Goal: Transaction & Acquisition: Purchase product/service

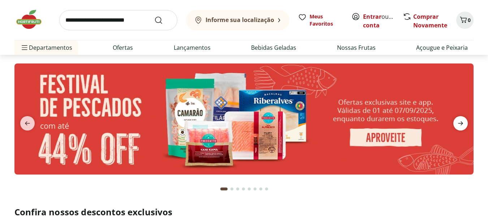
click at [465, 124] on span "next" at bounding box center [460, 123] width 14 height 14
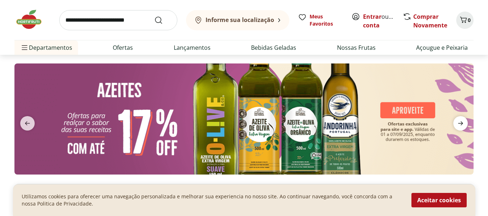
click at [461, 122] on icon "next" at bounding box center [460, 124] width 5 height 4
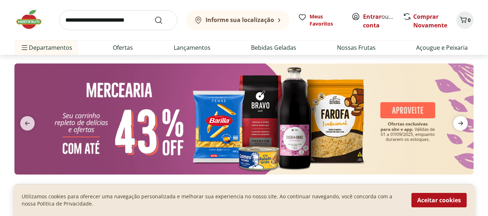
click at [461, 122] on icon "next" at bounding box center [460, 124] width 5 height 4
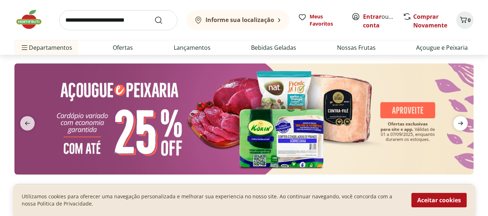
click at [461, 122] on icon "next" at bounding box center [460, 124] width 5 height 4
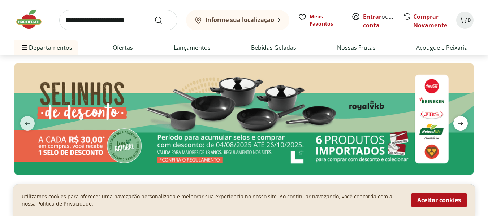
click at [461, 122] on icon "next" at bounding box center [460, 124] width 5 height 4
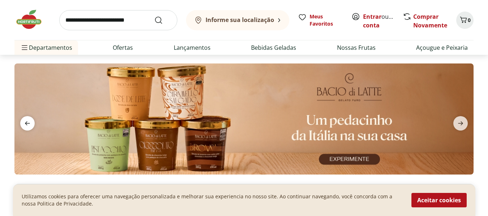
click at [27, 125] on icon "previous" at bounding box center [27, 124] width 5 height 4
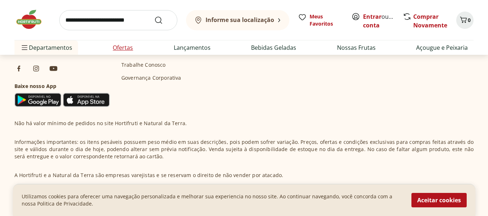
scroll to position [2204, 0]
click at [131, 19] on input "search" at bounding box center [118, 20] width 118 height 20
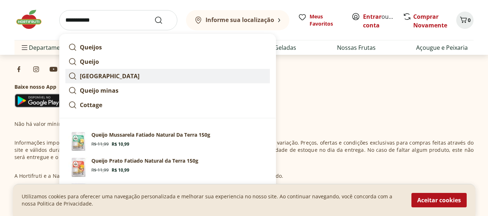
click at [117, 74] on strong "[GEOGRAPHIC_DATA]" at bounding box center [110, 76] width 60 height 8
type input "**********"
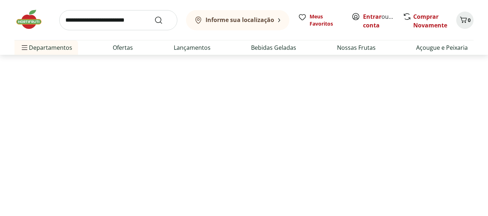
select select "**********"
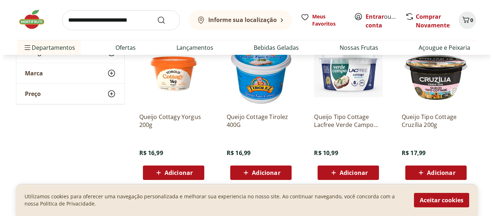
scroll to position [253, 0]
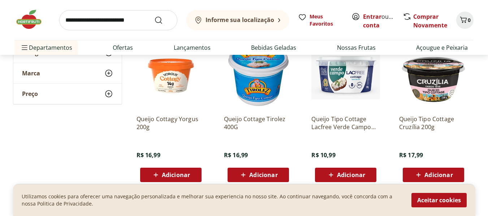
click at [243, 176] on icon at bounding box center [243, 175] width 9 height 9
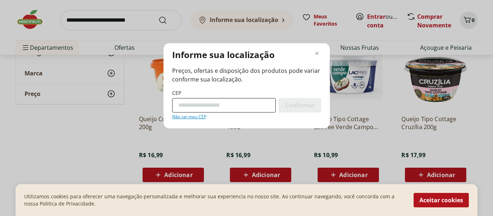
click at [229, 106] on input "CEP" at bounding box center [224, 105] width 104 height 14
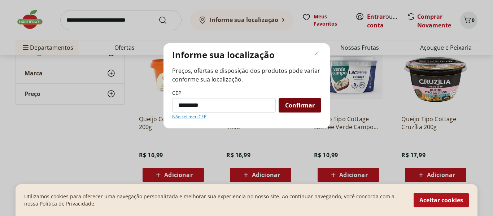
type input "*********"
click at [296, 108] on span "Confirmar" at bounding box center [300, 106] width 30 height 6
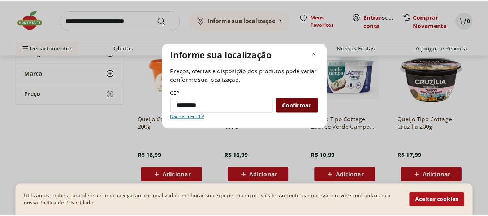
scroll to position [0, 0]
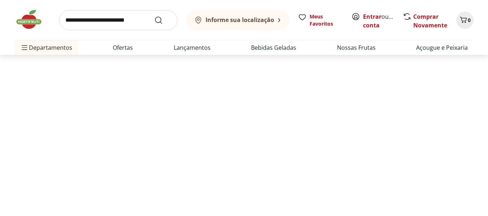
select select "**********"
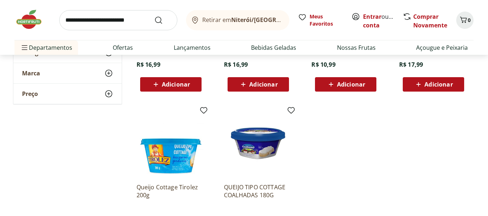
scroll to position [361, 0]
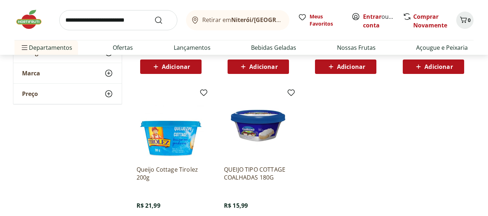
click at [278, 65] on div "Adicionar" at bounding box center [258, 66] width 50 height 13
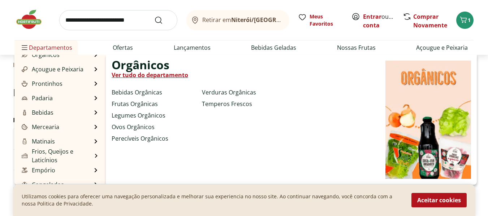
scroll to position [72, 0]
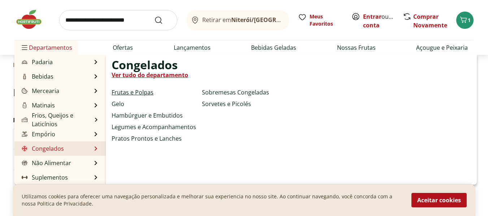
click at [139, 91] on link "Frutas e Polpas" at bounding box center [133, 92] width 42 height 9
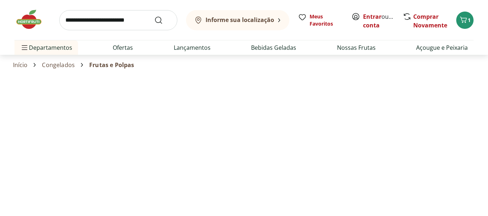
select select "**********"
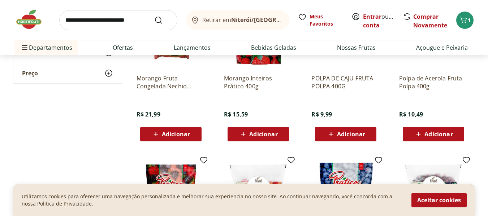
scroll to position [144, 0]
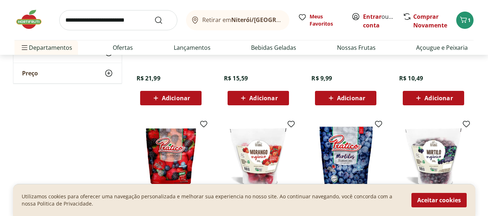
click at [338, 96] on span "Adicionar" at bounding box center [351, 98] width 28 height 6
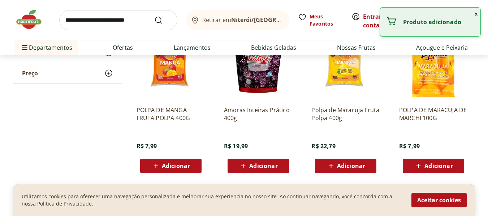
scroll to position [433, 0]
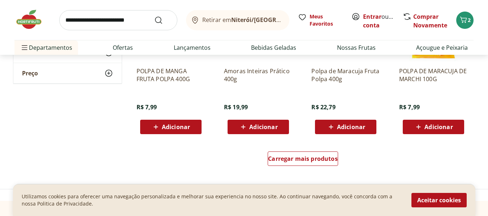
click at [186, 127] on span "Adicionar" at bounding box center [176, 127] width 28 height 6
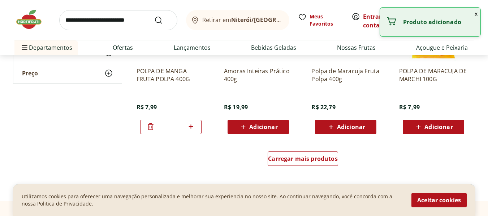
click at [191, 127] on icon at bounding box center [191, 127] width 4 height 4
type input "*"
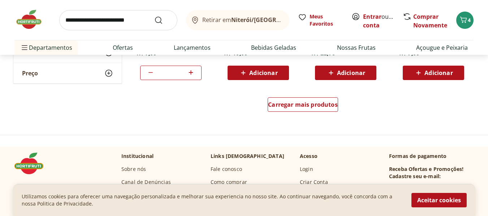
scroll to position [505, 0]
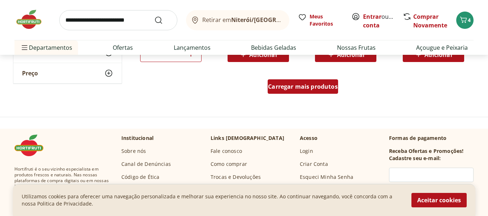
click at [284, 88] on span "Carregar mais produtos" at bounding box center [303, 87] width 70 height 6
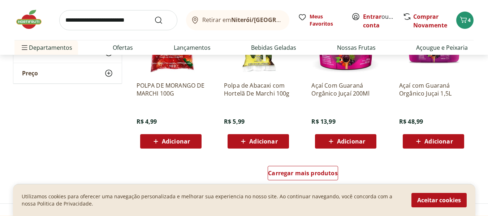
scroll to position [902, 0]
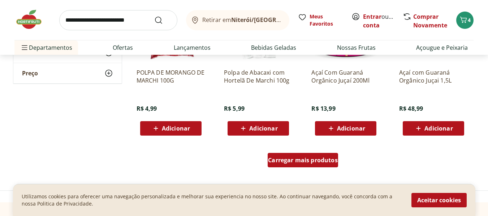
click at [300, 158] on span "Carregar mais produtos" at bounding box center [303, 160] width 70 height 6
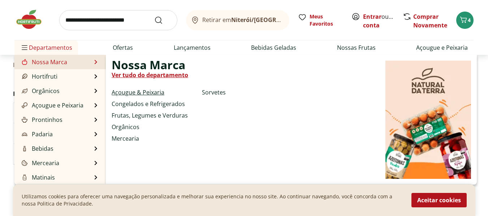
click at [139, 95] on link "Açougue & Peixaria" at bounding box center [138, 92] width 53 height 9
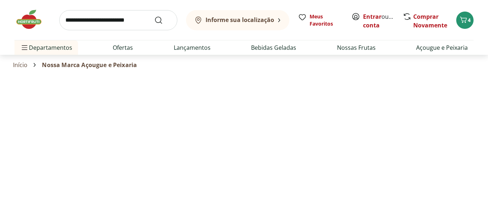
select select "**********"
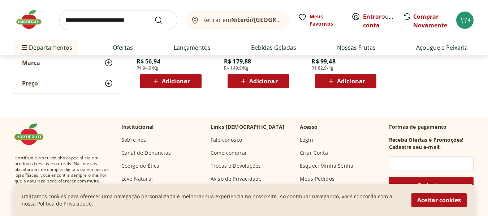
scroll to position [541, 0]
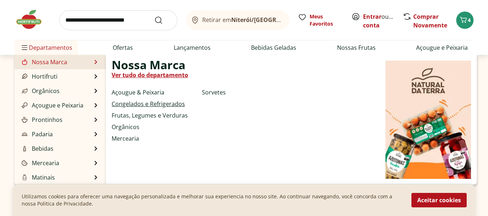
click at [131, 104] on link "Congelados e Refrigerados" at bounding box center [148, 104] width 73 height 9
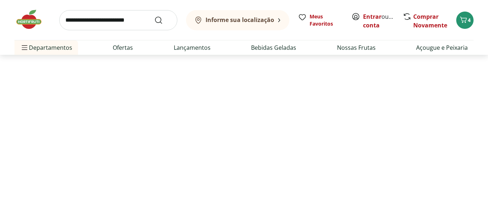
select select "**********"
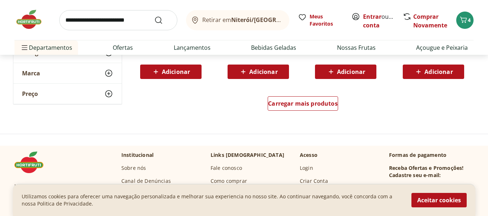
scroll to position [505, 0]
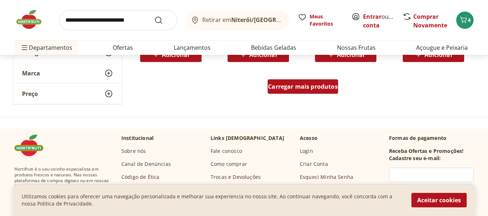
click at [303, 88] on span "Carregar mais produtos" at bounding box center [303, 87] width 70 height 6
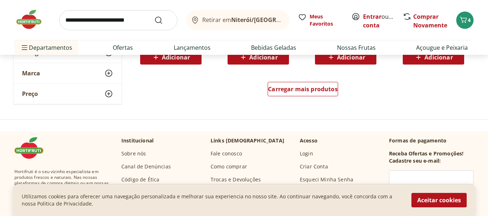
scroll to position [902, 0]
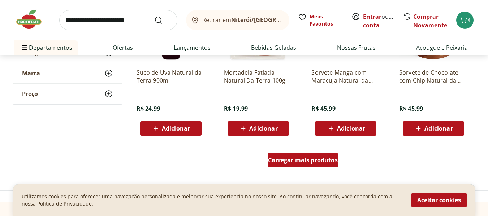
click at [308, 163] on span "Carregar mais produtos" at bounding box center [303, 160] width 70 height 6
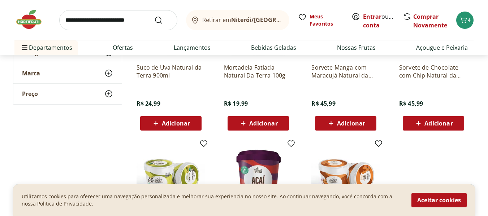
scroll to position [1011, 0]
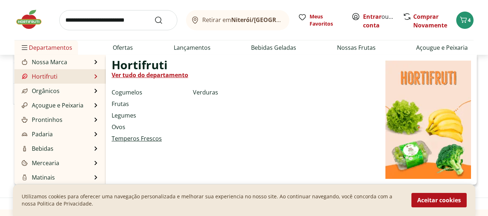
click at [141, 141] on link "Temperos Frescos" at bounding box center [137, 138] width 50 height 9
select select "**********"
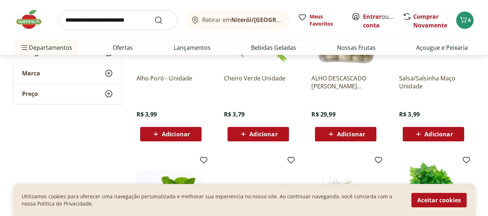
scroll to position [72, 0]
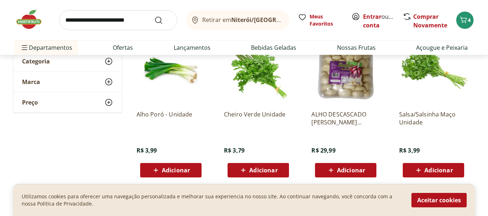
click at [345, 122] on p "ALHO DESCASCADO RAYKA SELECIONADO 300G" at bounding box center [345, 118] width 69 height 16
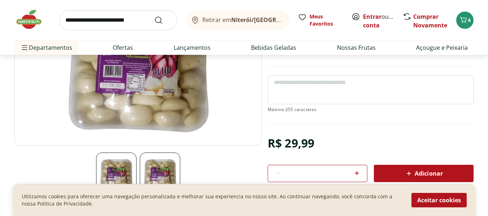
scroll to position [108, 0]
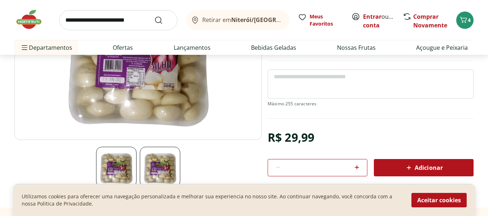
select select "**********"
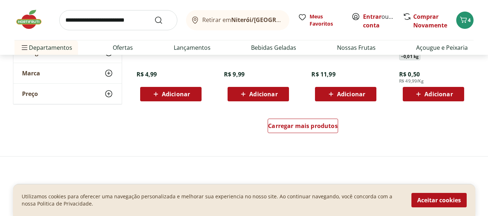
scroll to position [469, 0]
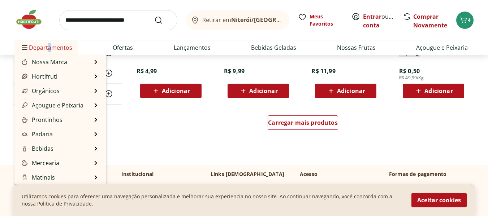
click at [47, 45] on span "Departamentos" at bounding box center [46, 47] width 52 height 17
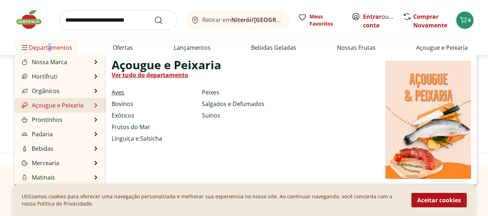
click at [121, 92] on link "Aves" at bounding box center [118, 92] width 13 height 9
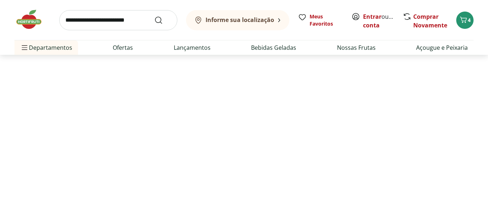
select select "**********"
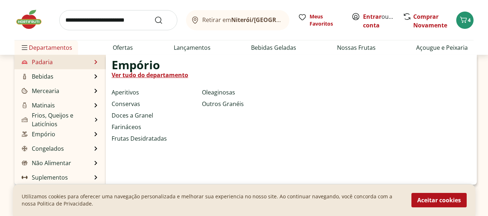
scroll to position [614, 0]
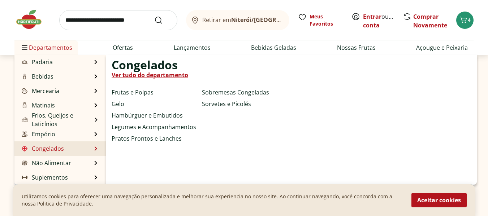
click at [138, 116] on link "Hambúrguer e Embutidos" at bounding box center [147, 115] width 71 height 9
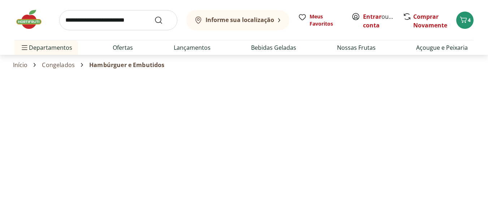
select select "**********"
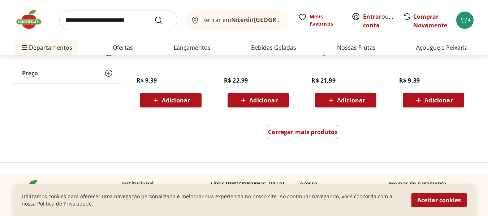
scroll to position [469, 0]
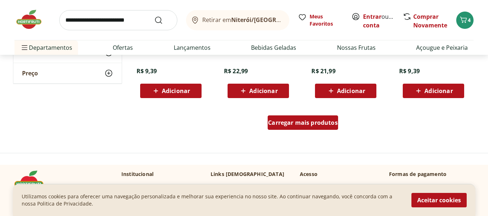
click at [269, 126] on span "Carregar mais produtos" at bounding box center [303, 123] width 70 height 6
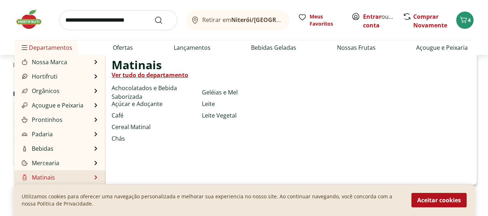
scroll to position [36, 0]
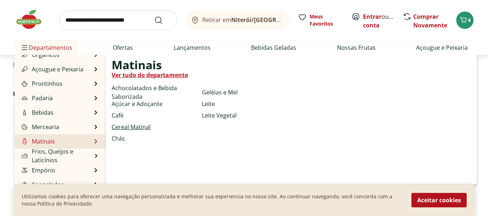
click at [134, 128] on link "Cereal Matinal" at bounding box center [131, 127] width 39 height 9
select select "**********"
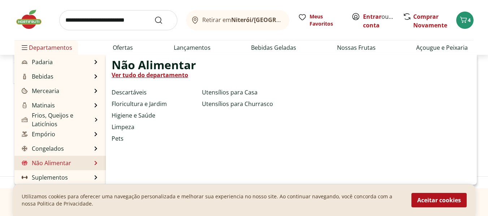
scroll to position [108, 0]
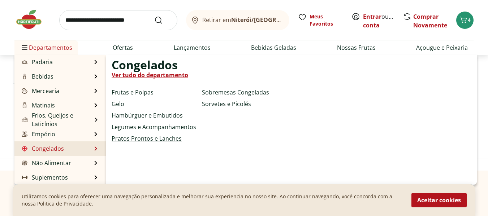
click at [122, 140] on link "Pratos Prontos e Lanches" at bounding box center [147, 138] width 70 height 9
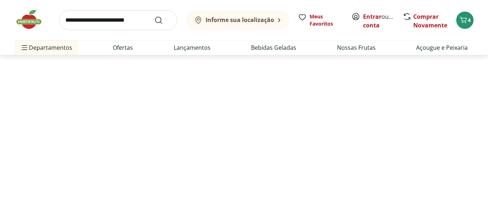
select select "**********"
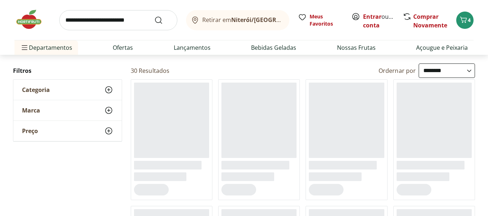
scroll to position [36, 0]
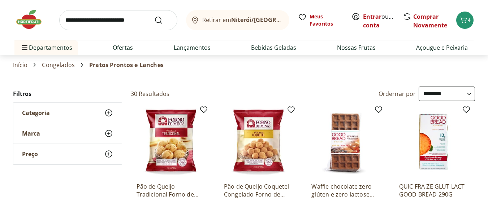
select select "**********"
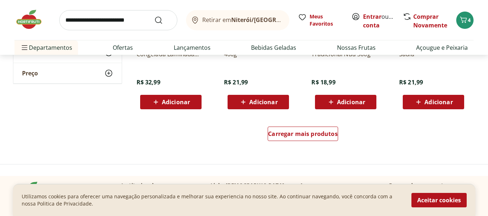
scroll to position [469, 0]
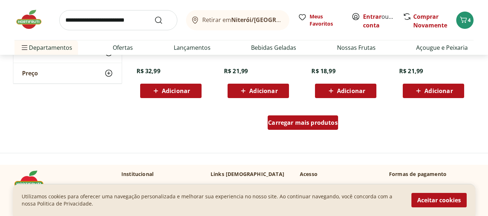
click at [269, 121] on span "Carregar mais produtos" at bounding box center [303, 123] width 70 height 6
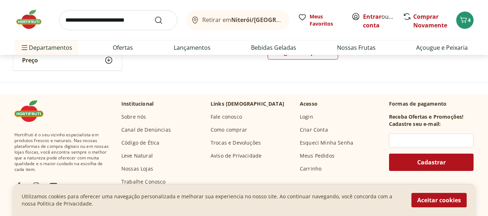
scroll to position [1011, 0]
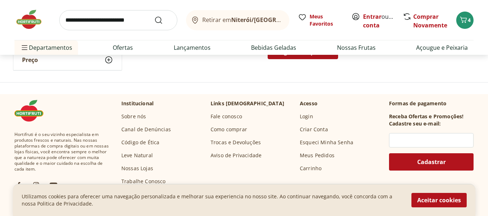
click at [279, 59] on div "Carregar mais produtos" at bounding box center [302, 52] width 70 height 14
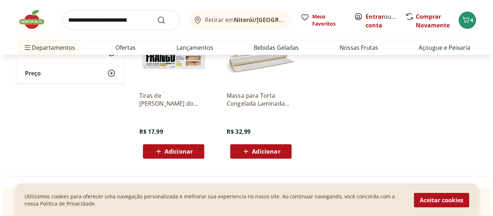
scroll to position [1155, 0]
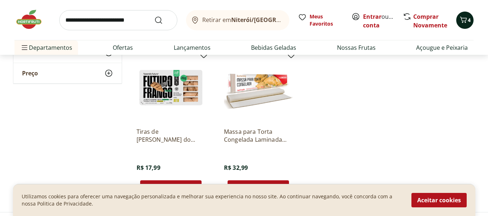
click at [459, 21] on icon "Carrinho" at bounding box center [463, 20] width 9 height 9
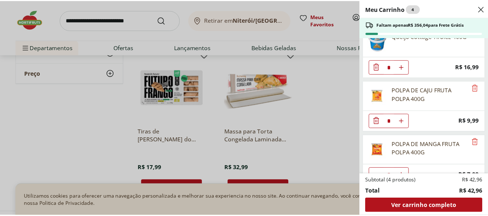
scroll to position [0, 0]
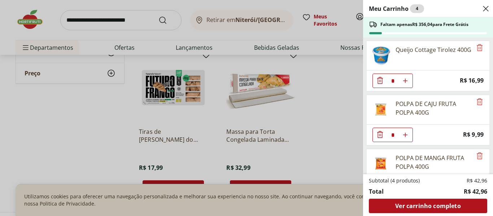
click at [85, 127] on div "Meu Carrinho 4 Faltam apenas R$ 356,04 para Frete Grátis Queijo Cottage Tirolez…" at bounding box center [246, 108] width 493 height 216
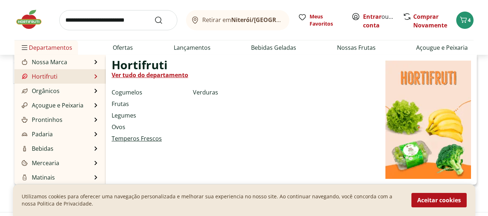
click at [133, 138] on link "Temperos Frescos" at bounding box center [137, 138] width 50 height 9
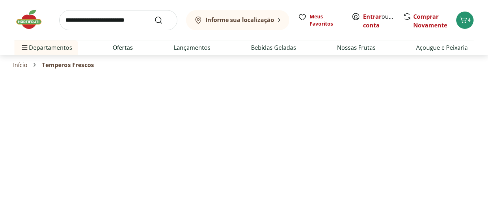
select select "**********"
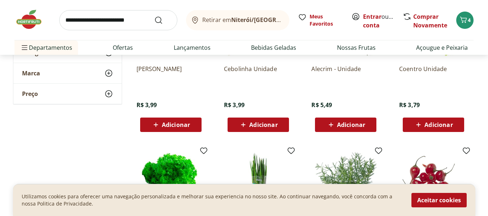
scroll to position [289, 0]
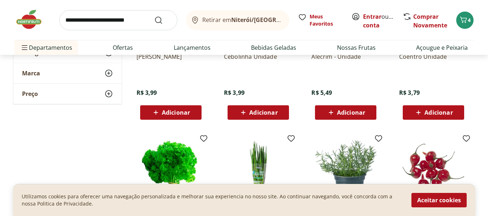
click at [187, 116] on span "Adicionar" at bounding box center [176, 113] width 28 height 6
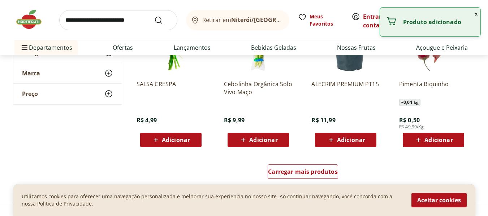
scroll to position [433, 0]
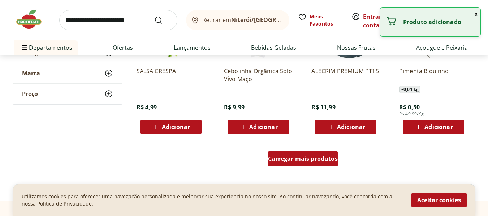
click at [331, 162] on span "Carregar mais produtos" at bounding box center [303, 159] width 70 height 6
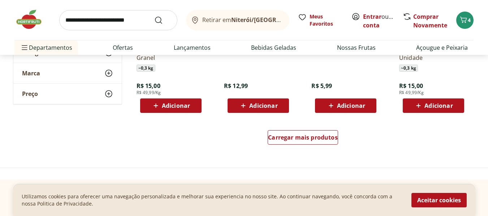
scroll to position [975, 0]
